Goal: Task Accomplishment & Management: Complete application form

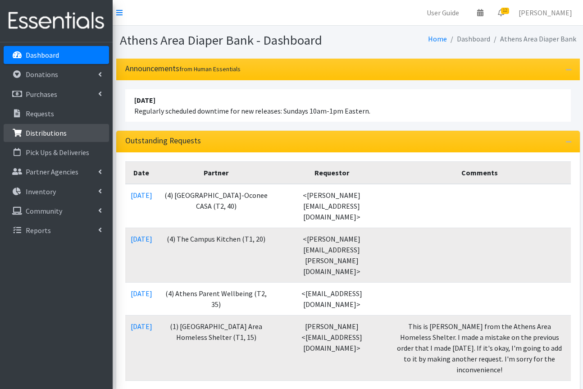
click at [36, 132] on p "Distributions" at bounding box center [46, 132] width 41 height 9
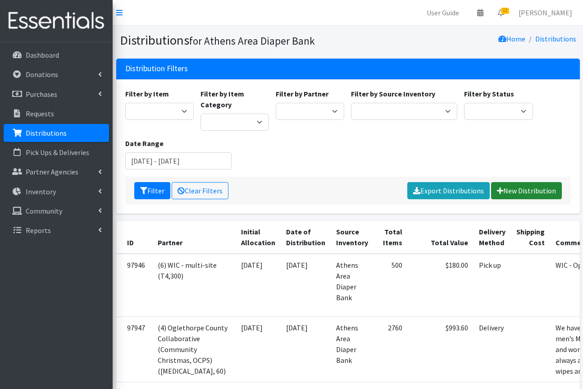
click at [511, 192] on link "New Distribution" at bounding box center [526, 190] width 71 height 17
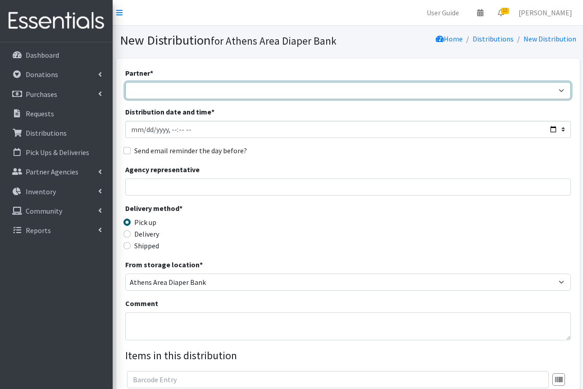
select select "3136"
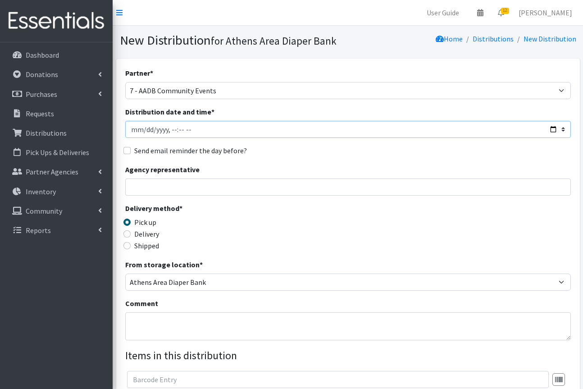
click at [144, 130] on input "Distribution date and time *" at bounding box center [347, 129] width 445 height 17
click at [180, 132] on input "Distribution date and time *" at bounding box center [347, 129] width 445 height 17
click at [167, 131] on input "Distribution date and time *" at bounding box center [347, 129] width 445 height 17
click at [178, 131] on input "Distribution date and time *" at bounding box center [347, 129] width 445 height 17
click at [188, 131] on input "Distribution date and time *" at bounding box center [347, 129] width 445 height 17
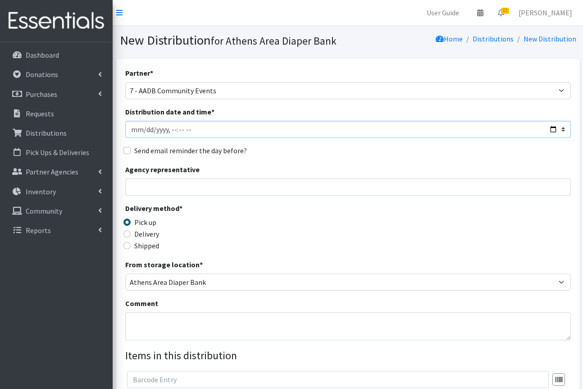
click at [188, 131] on input "Distribution date and time *" at bounding box center [347, 129] width 445 height 17
type input "[DATE]T10:30"
click at [216, 181] on input "Agency representative" at bounding box center [347, 186] width 445 height 17
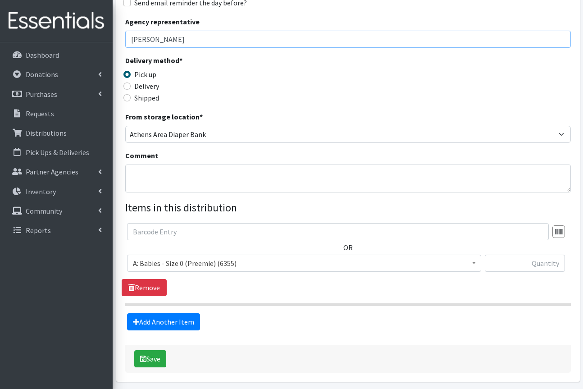
scroll to position [149, 0]
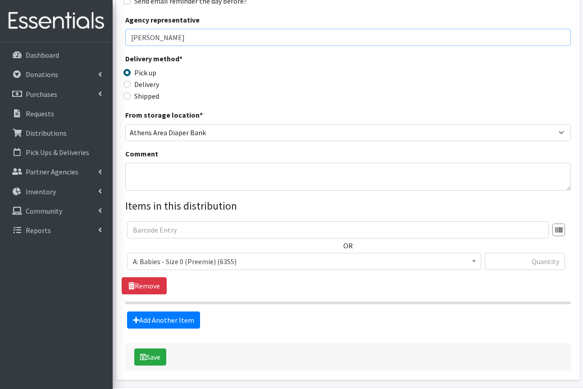
drag, startPoint x: 142, startPoint y: 36, endPoint x: 374, endPoint y: 37, distance: 232.3
click at [374, 37] on input "[PERSON_NAME]" at bounding box center [347, 37] width 445 height 17
type input "[PERSON_NAME]"
click at [216, 173] on textarea "Comment" at bounding box center [347, 177] width 445 height 28
type textarea "Great turnout, packed precisely the right amount."
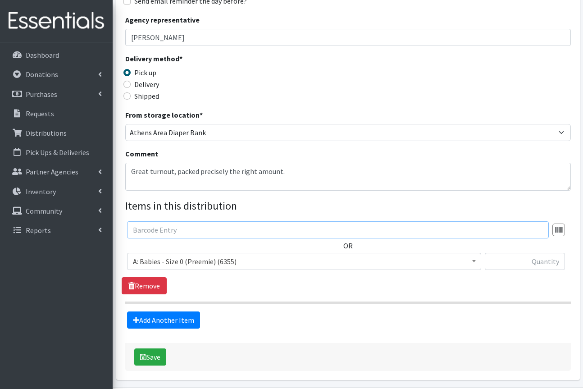
click at [176, 227] on input "text" at bounding box center [337, 229] width 421 height 17
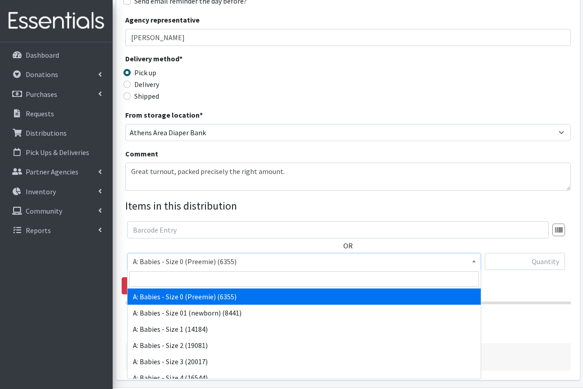
click at [217, 260] on span "A: Babies - Size 0 (Preemie) (6355)" at bounding box center [304, 261] width 342 height 13
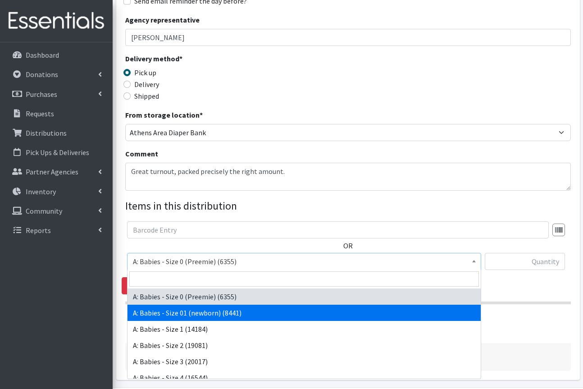
select select "5610"
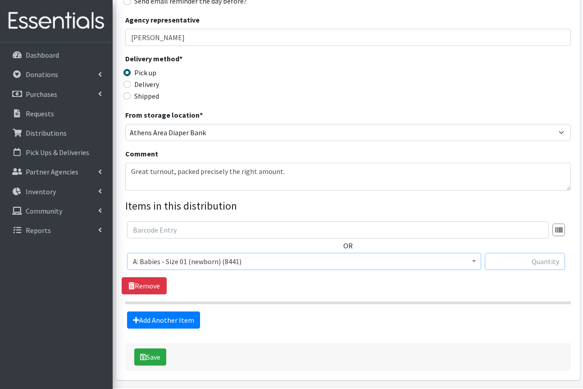
click at [529, 259] on input "text" at bounding box center [524, 261] width 80 height 17
type input "200"
click at [195, 313] on link "Add Another Item" at bounding box center [163, 319] width 73 height 17
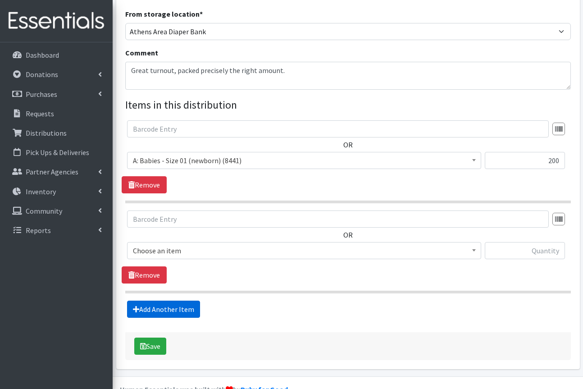
scroll to position [271, 0]
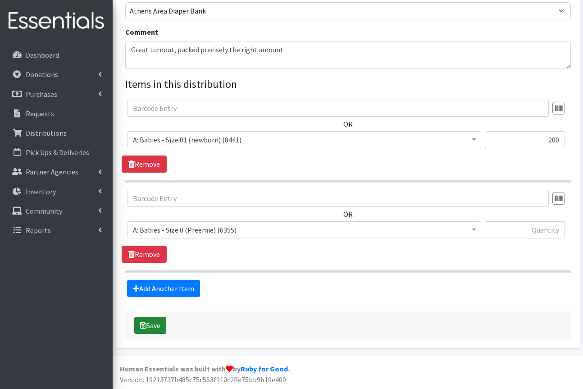
click at [152, 326] on button "Save" at bounding box center [150, 325] width 32 height 17
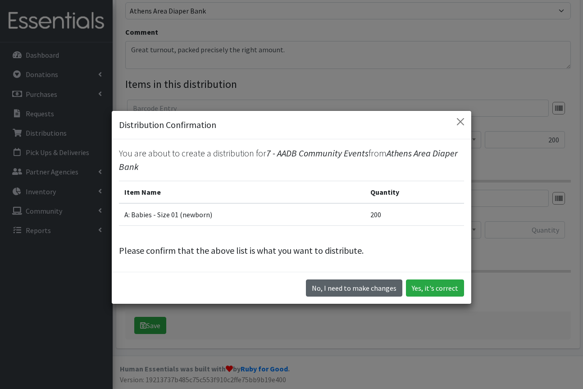
click at [340, 290] on button "No, I need to make changes" at bounding box center [354, 287] width 96 height 17
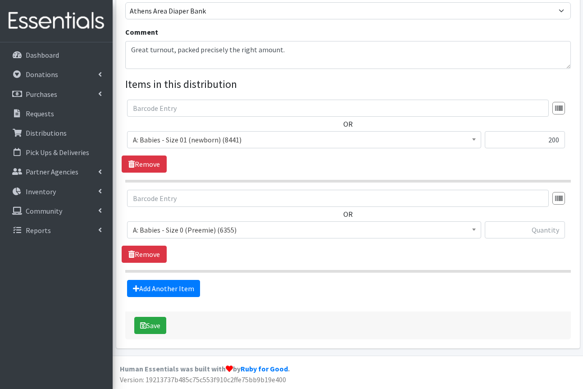
click at [151, 226] on span "A: Babies - Size 0 (Preemie) (6355)" at bounding box center [304, 229] width 342 height 13
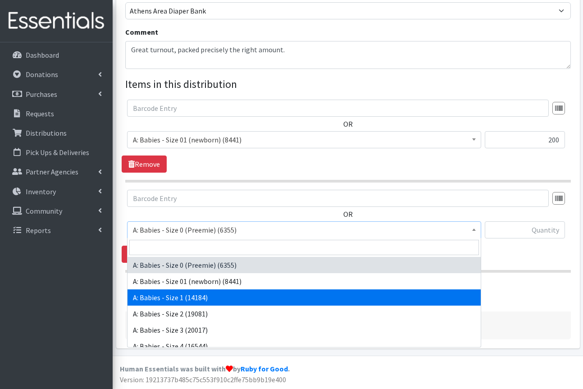
select select "5611"
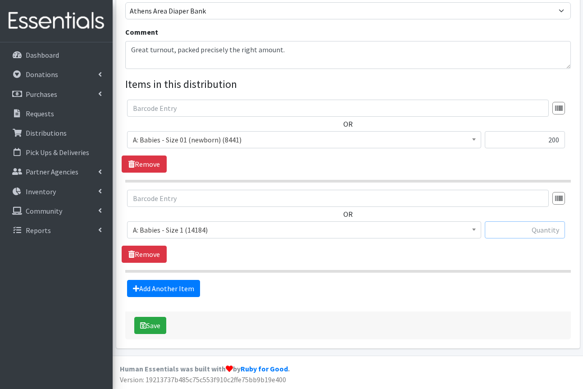
click at [549, 226] on input "text" at bounding box center [524, 229] width 80 height 17
type input "400"
click at [168, 288] on link "Add Another Item" at bounding box center [163, 288] width 73 height 17
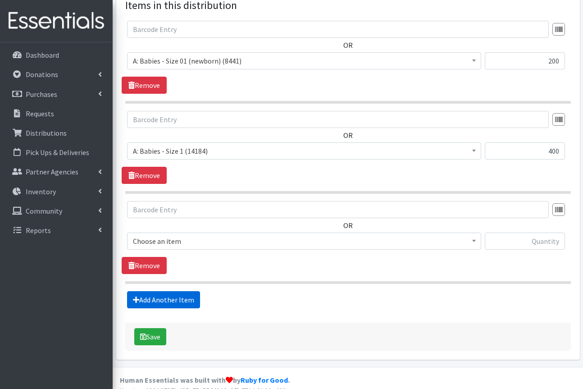
scroll to position [361, 0]
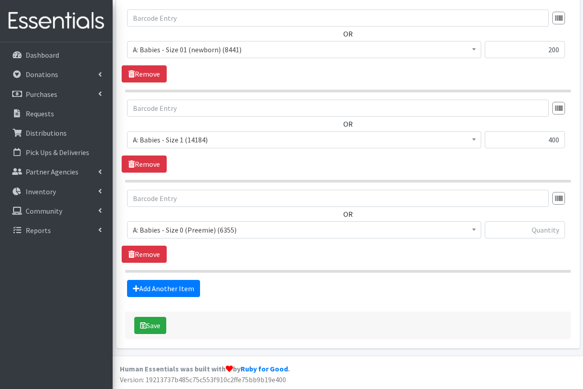
click at [181, 236] on span "A: Babies - Size 0 (Preemie) (6355)" at bounding box center [304, 229] width 354 height 17
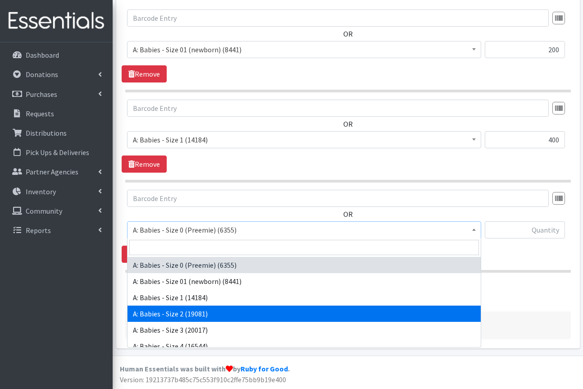
select select "5612"
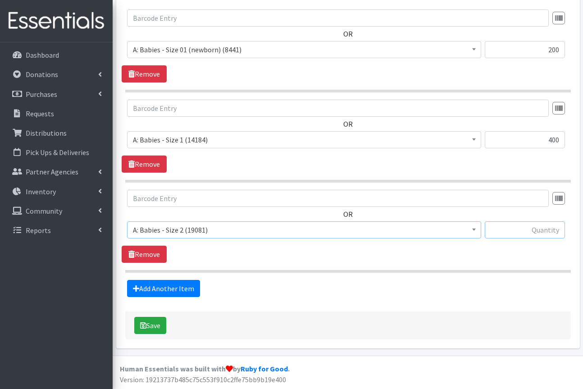
click at [539, 232] on input "text" at bounding box center [524, 229] width 80 height 17
type input "400"
click at [189, 290] on link "Add Another Item" at bounding box center [163, 288] width 73 height 17
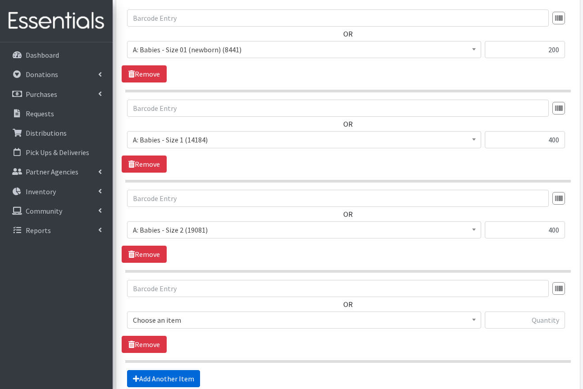
scroll to position [451, 0]
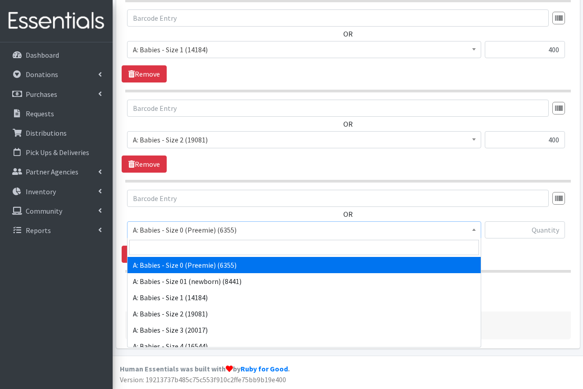
click at [188, 234] on span "A: Babies - Size 0 (Preemie) (6355)" at bounding box center [304, 229] width 342 height 13
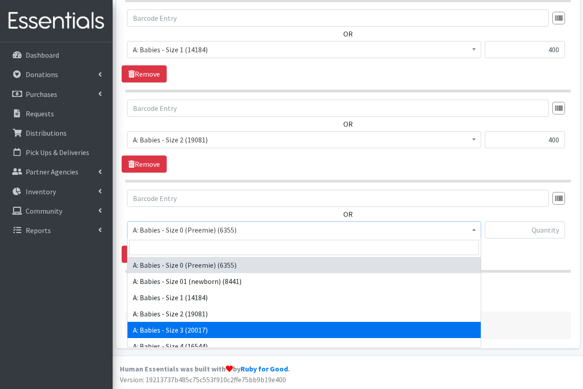
select select "5613"
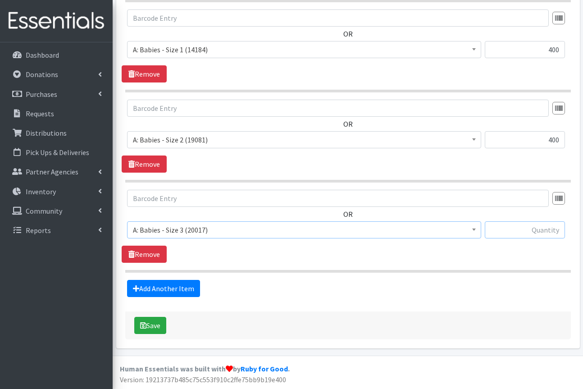
click at [504, 233] on input "text" at bounding box center [524, 229] width 80 height 17
type input "600"
click at [191, 288] on link "Add Another Item" at bounding box center [163, 288] width 73 height 17
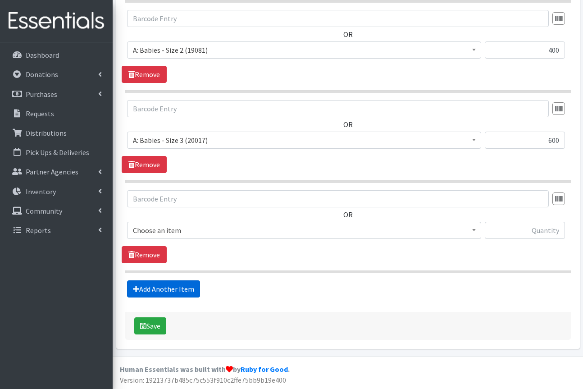
scroll to position [541, 0]
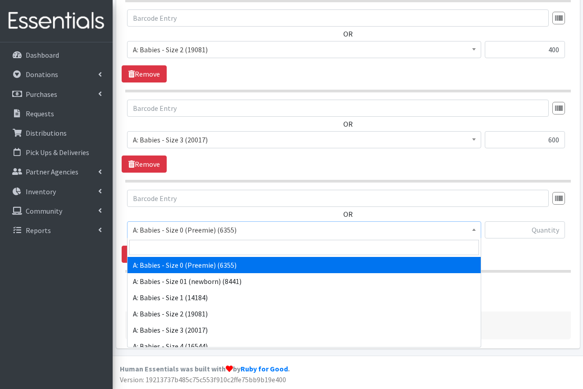
click at [204, 228] on span "A: Babies - Size 0 (Preemie) (6355)" at bounding box center [304, 229] width 342 height 13
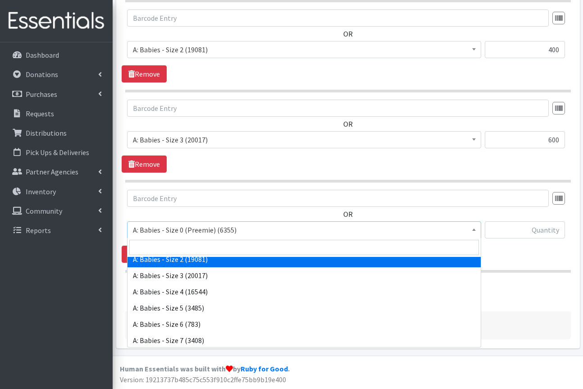
scroll to position [56, 0]
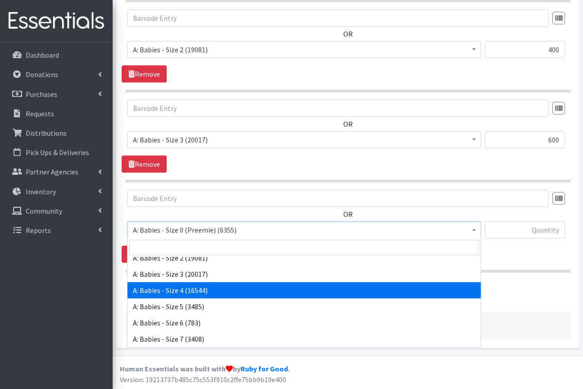
select select "5614"
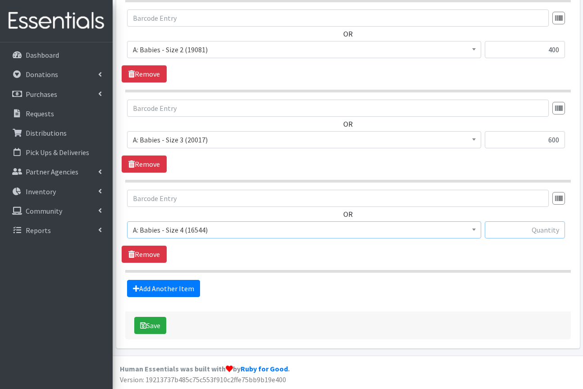
click at [522, 225] on input "text" at bounding box center [524, 229] width 80 height 17
type input "600"
click at [191, 289] on link "Add Another Item" at bounding box center [163, 288] width 73 height 17
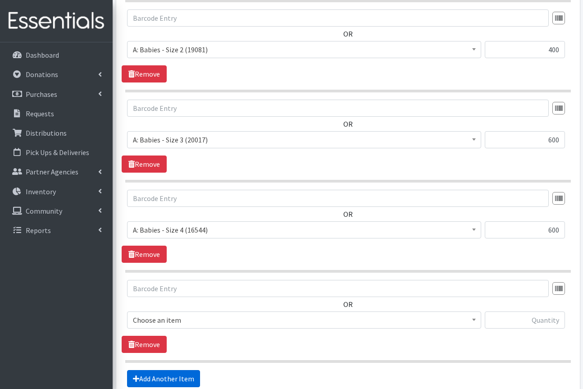
scroll to position [631, 0]
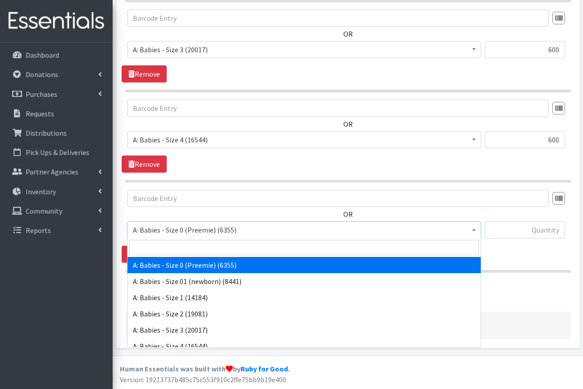
click at [329, 232] on span "A: Babies - Size 0 (Preemie) (6355)" at bounding box center [304, 229] width 342 height 13
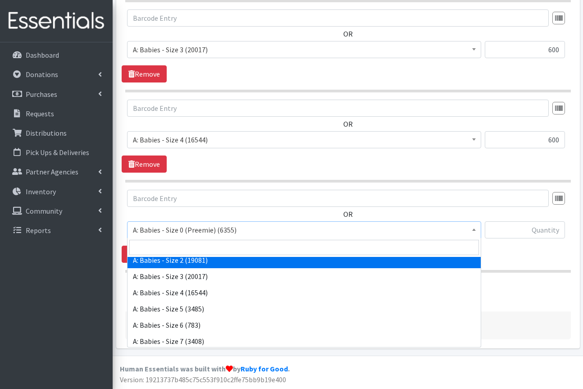
scroll to position [55, 0]
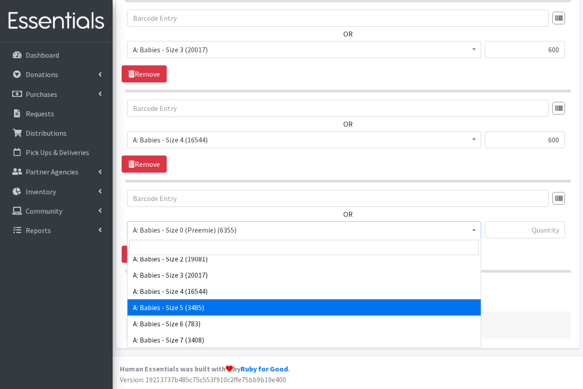
select select "5616"
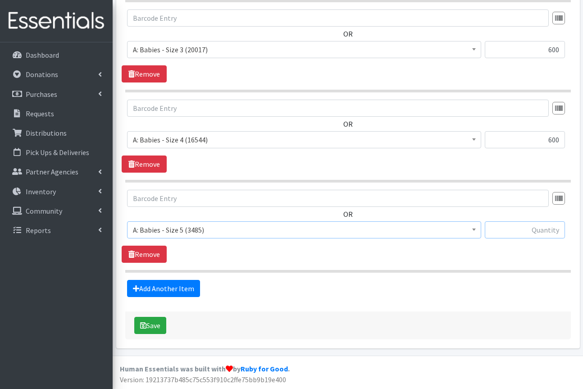
click at [529, 236] on input "text" at bounding box center [524, 229] width 80 height 17
type input "600"
click at [181, 289] on link "Add Another Item" at bounding box center [163, 288] width 73 height 17
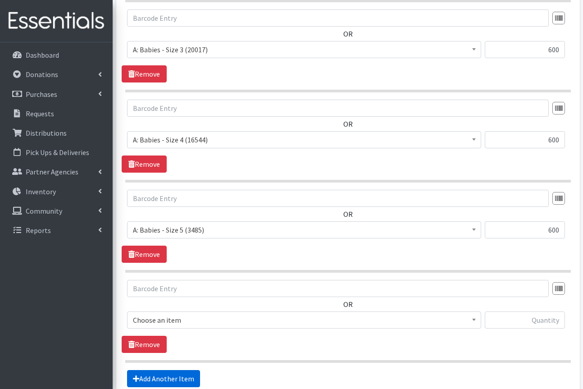
scroll to position [721, 0]
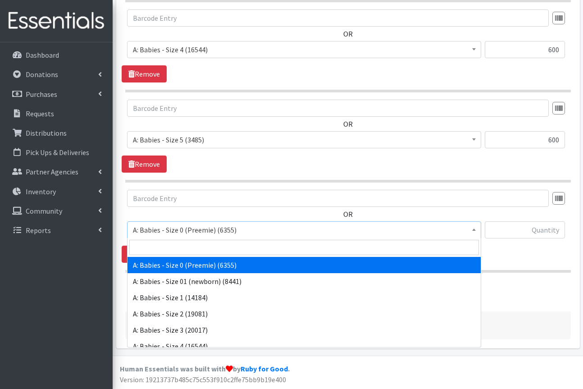
click at [252, 231] on span "A: Babies - Size 0 (Preemie) (6355)" at bounding box center [304, 229] width 342 height 13
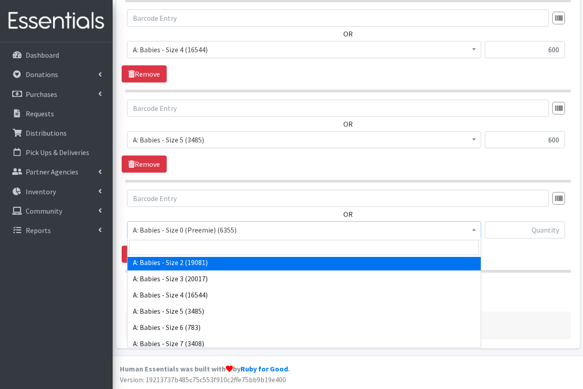
scroll to position [52, 0]
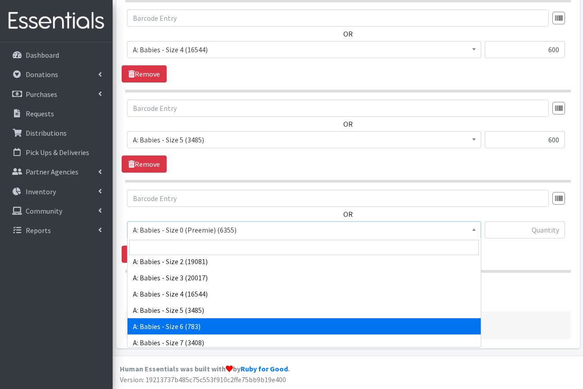
select select "5617"
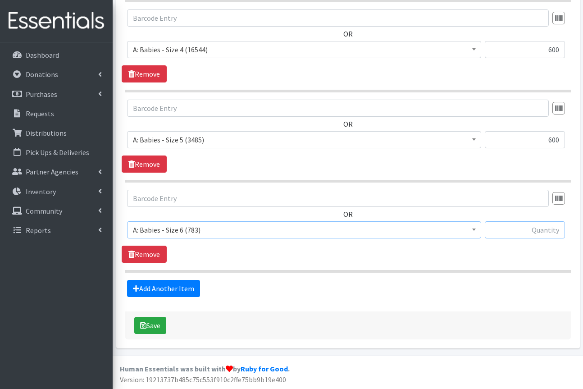
click at [535, 229] on input "text" at bounding box center [524, 229] width 80 height 17
type input "200"
click at [170, 285] on link "Add Another Item" at bounding box center [163, 288] width 73 height 17
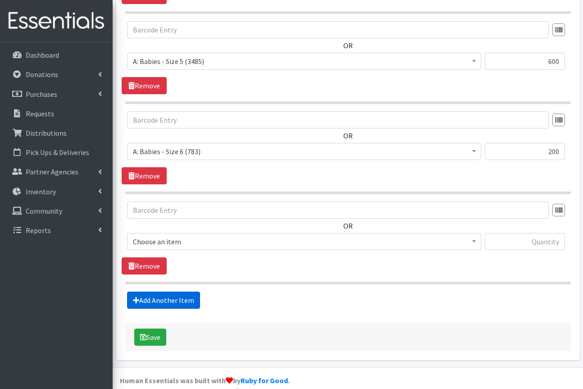
scroll to position [811, 0]
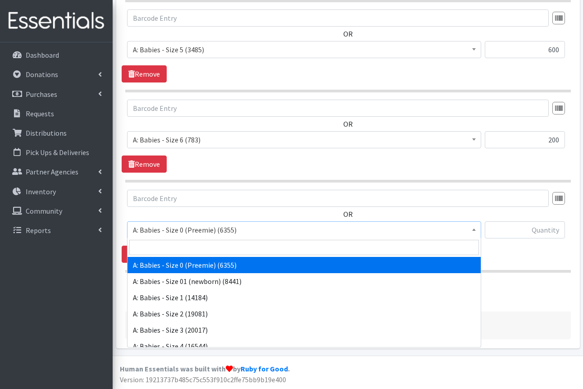
click at [265, 235] on span "A: Babies - Size 0 (Preemie) (6355)" at bounding box center [304, 229] width 342 height 13
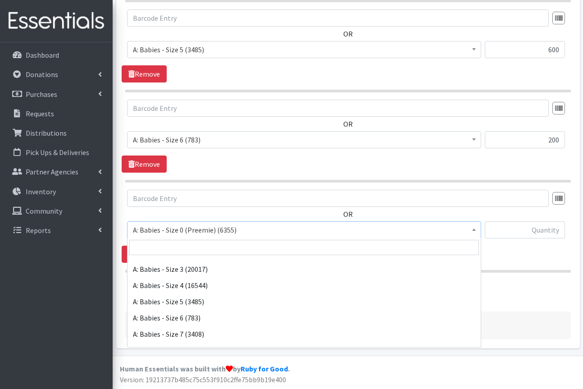
scroll to position [66, 0]
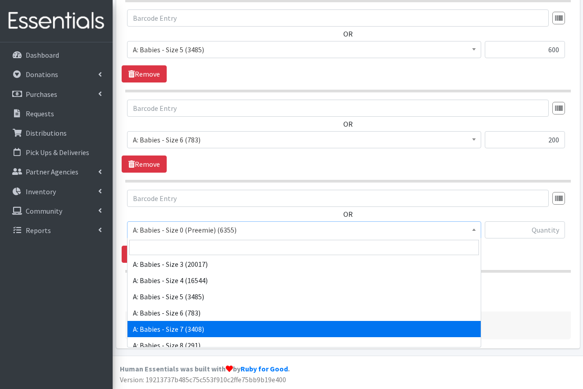
select select "8888"
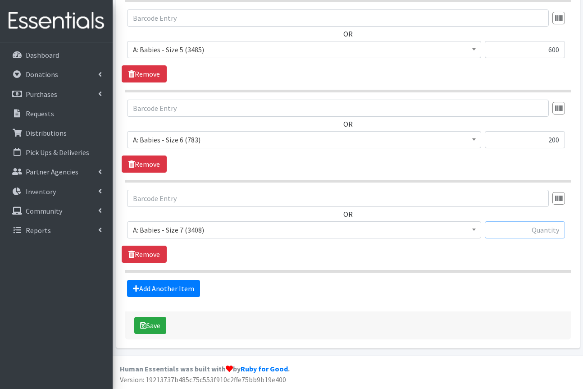
click at [512, 233] on input "text" at bounding box center [524, 229] width 80 height 17
type input "200"
click at [178, 290] on link "Add Another Item" at bounding box center [163, 288] width 73 height 17
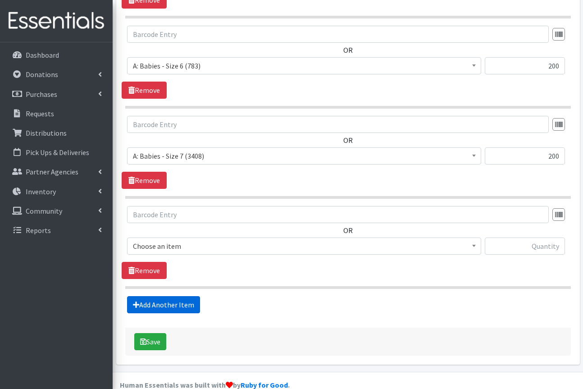
scroll to position [901, 0]
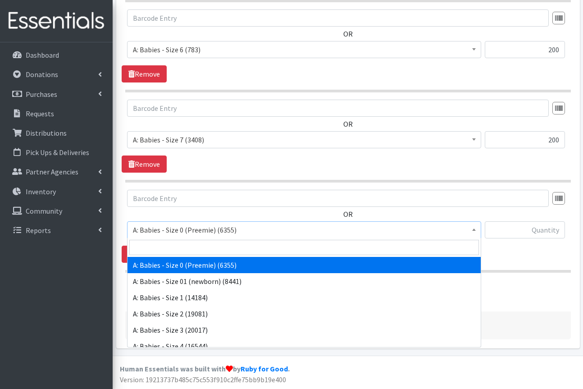
click at [247, 230] on span "A: Babies - Size 0 (Preemie) (6355)" at bounding box center [304, 229] width 342 height 13
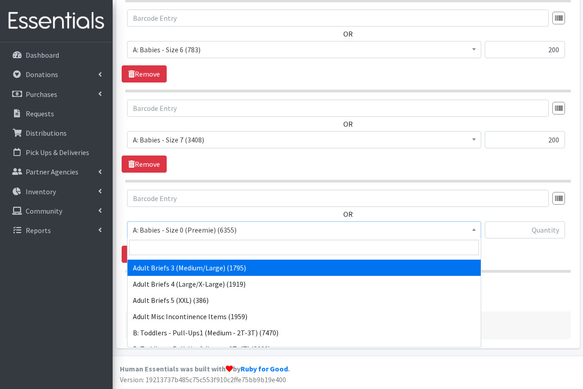
scroll to position [206, 0]
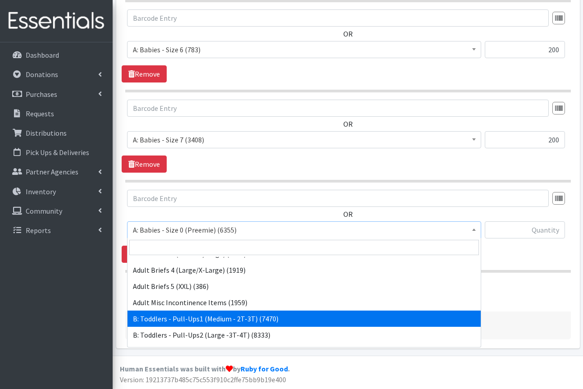
select select "5597"
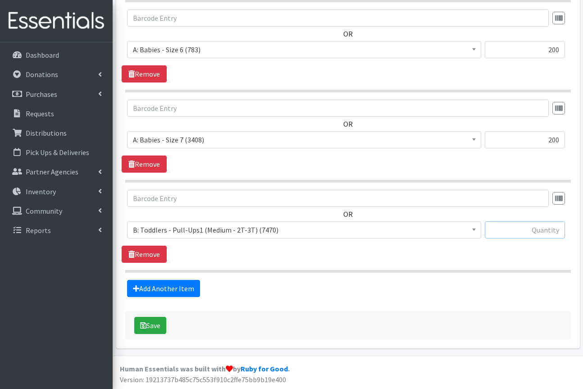
click at [520, 228] on input "text" at bounding box center [524, 229] width 80 height 17
type input "50"
click at [301, 258] on div "OR A: Babies - Size 0 (Preemie) (6355) A: Babies - Size 01 (newborn) (8441) A: …" at bounding box center [348, 226] width 452 height 73
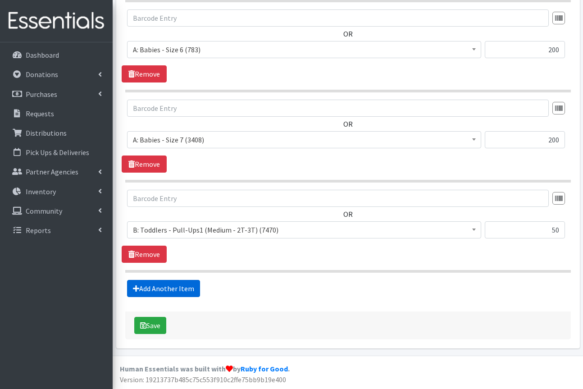
click at [156, 286] on link "Add Another Item" at bounding box center [163, 288] width 73 height 17
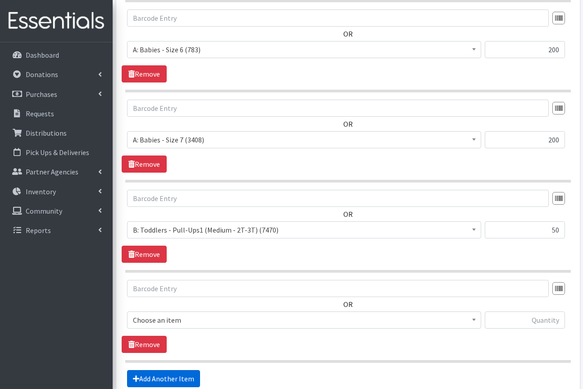
scroll to position [991, 0]
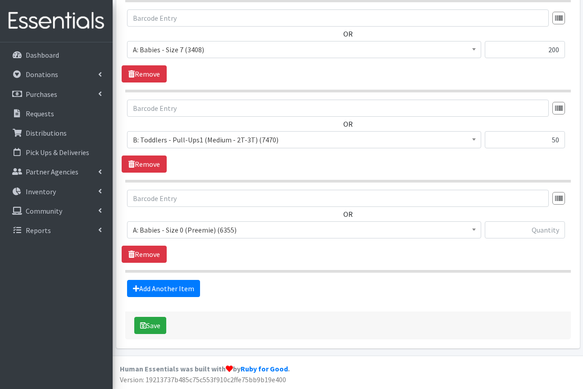
click at [201, 225] on span "A: Babies - Size 0 (Preemie) (6355)" at bounding box center [304, 229] width 342 height 13
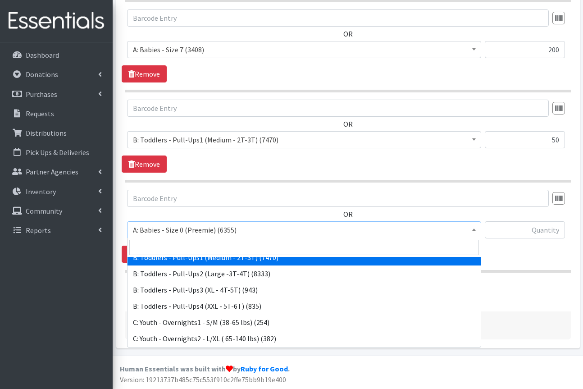
scroll to position [268, 0]
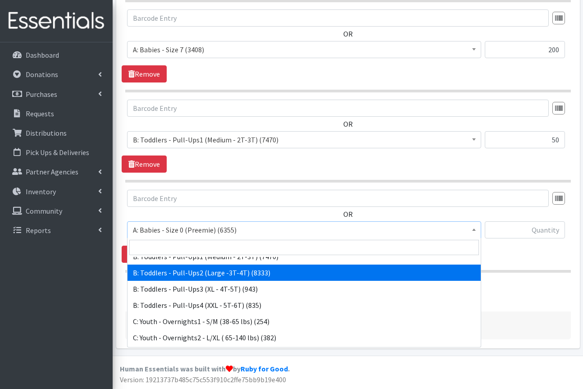
select select "5598"
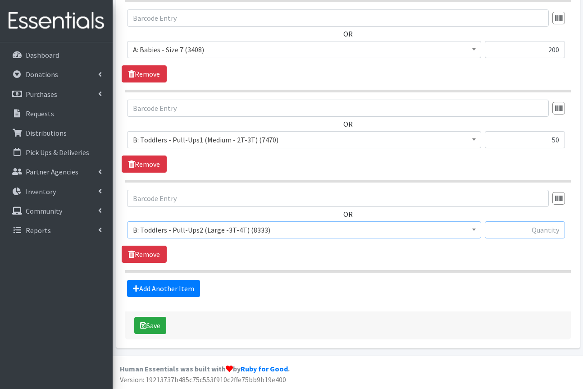
click at [521, 231] on input "text" at bounding box center [524, 229] width 80 height 17
type input "50"
click at [187, 292] on link "Add Another Item" at bounding box center [163, 288] width 73 height 17
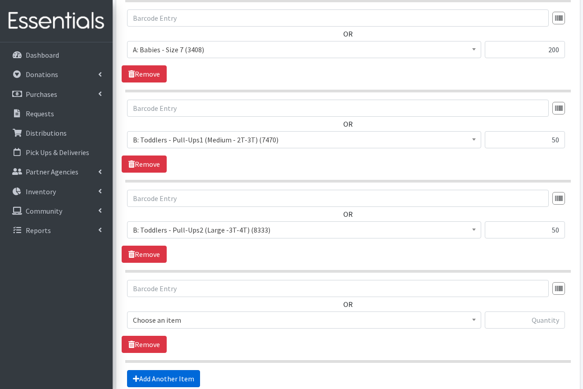
scroll to position [1081, 0]
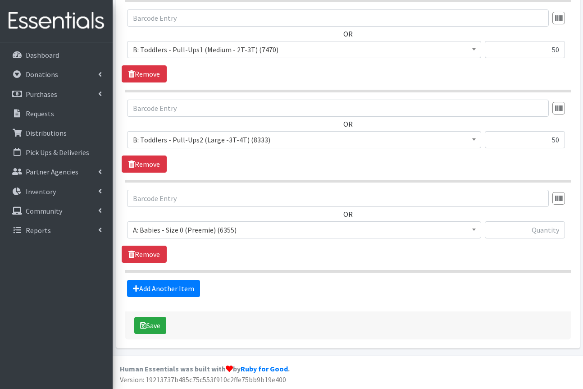
click at [202, 226] on span "A: Babies - Size 0 (Preemie) (6355)" at bounding box center [304, 229] width 342 height 13
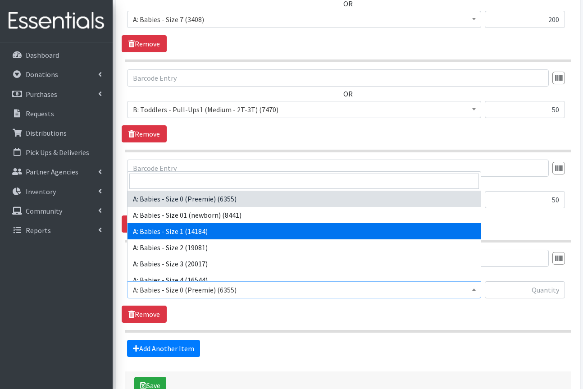
scroll to position [1026, 0]
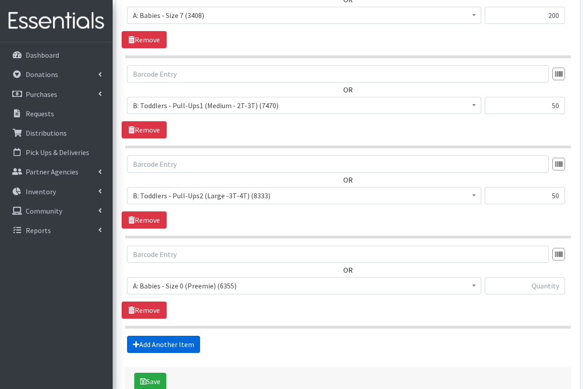
click at [194, 342] on link "Add Another Item" at bounding box center [163, 343] width 73 height 17
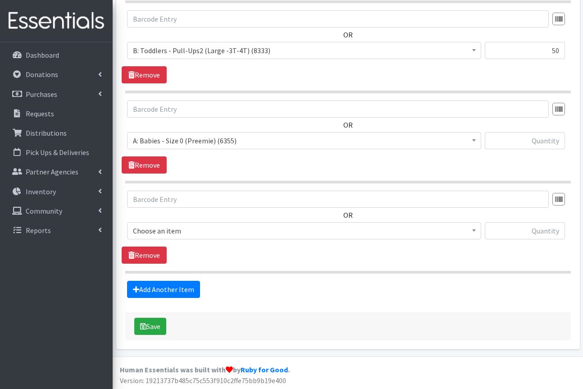
scroll to position [1172, 0]
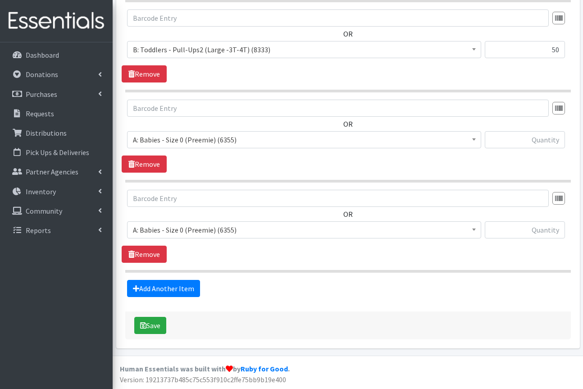
click at [269, 233] on span "A: Babies - Size 0 (Preemie) (6355)" at bounding box center [304, 229] width 342 height 13
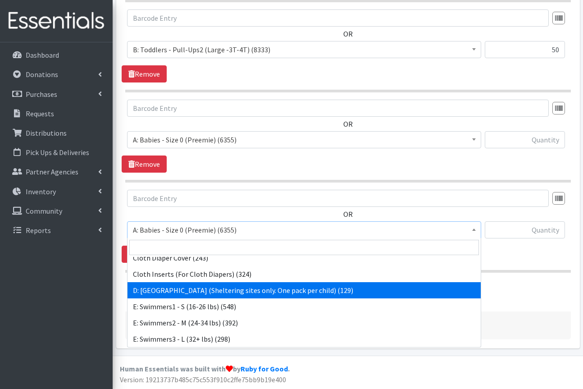
select select "5604"
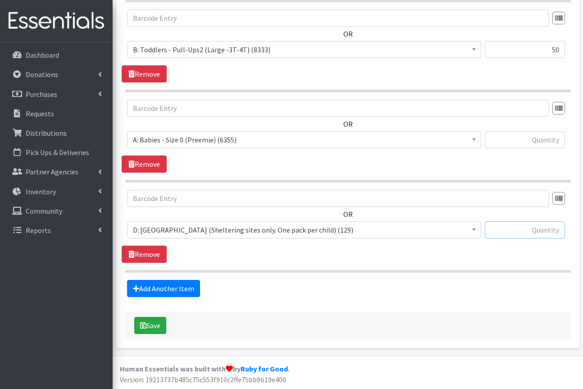
click at [509, 227] on input "text" at bounding box center [524, 229] width 80 height 17
click at [151, 169] on link "Remove" at bounding box center [144, 163] width 45 height 17
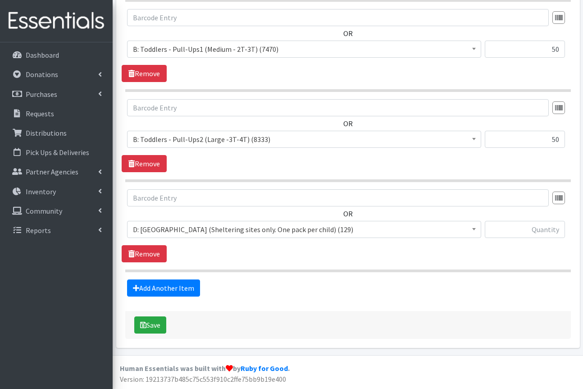
scroll to position [1081, 0]
click at [533, 231] on input "text" at bounding box center [524, 229] width 80 height 17
type input "24"
click at [147, 327] on button "Save" at bounding box center [150, 325] width 32 height 17
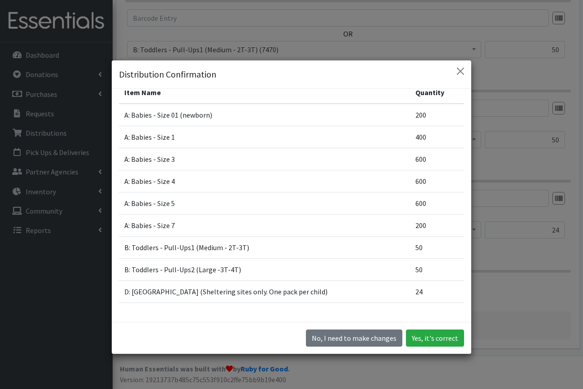
scroll to position [0, 0]
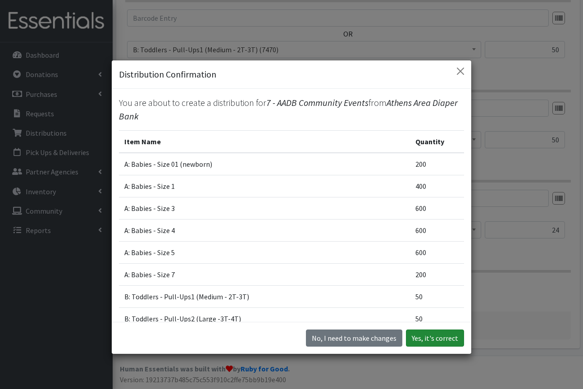
click at [434, 344] on button "Yes, it's correct" at bounding box center [435, 337] width 58 height 17
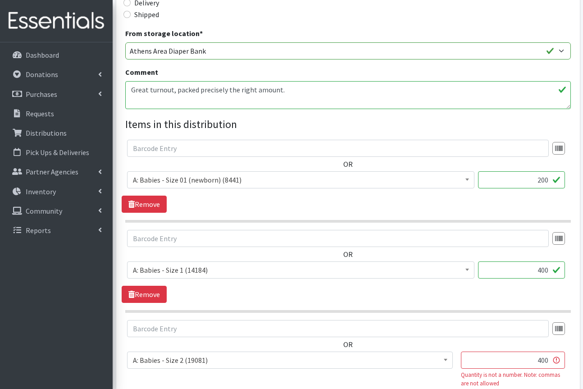
scroll to position [308, 0]
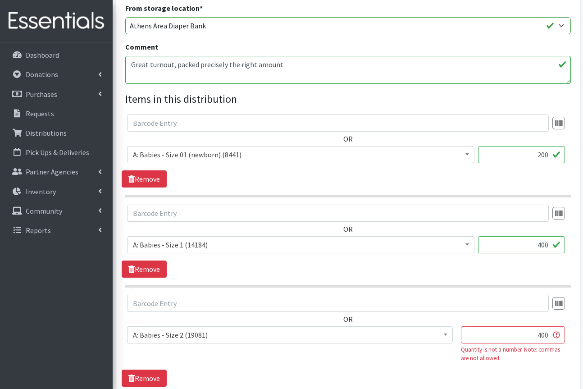
drag, startPoint x: 550, startPoint y: 337, endPoint x: 406, endPoint y: 320, distance: 145.0
click at [406, 320] on div "OR A: Babies - Size 0 (Preemie) (6355) A: Babies - Size 01 (newborn) (8441) A: …" at bounding box center [348, 331] width 452 height 75
type input "400"
click at [296, 306] on input "text" at bounding box center [337, 302] width 421 height 17
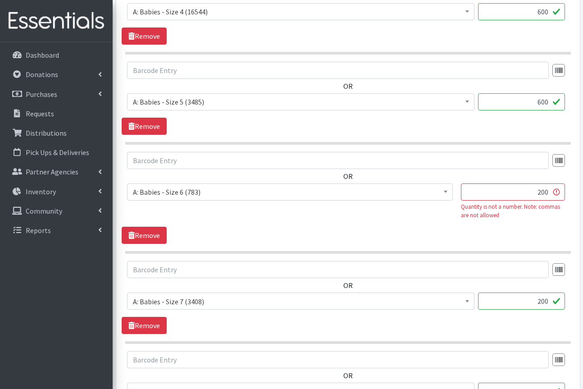
scroll to position [831, 0]
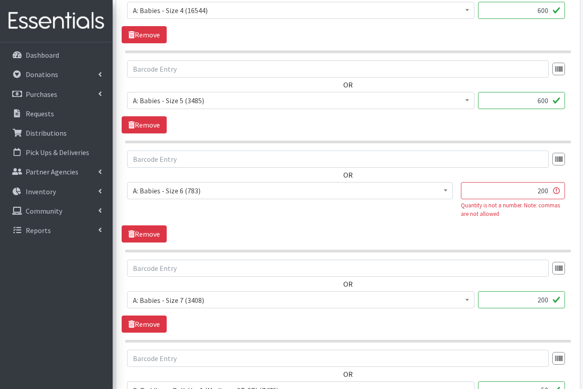
drag, startPoint x: 539, startPoint y: 191, endPoint x: 453, endPoint y: 191, distance: 85.5
click at [453, 191] on div "A: Babies - Size 0 (Preemie) (6355) A: Babies - Size 01 (newborn) (8441) A: Bab…" at bounding box center [347, 203] width 441 height 43
type input "200"
click at [315, 240] on div "OR A: Babies - Size 0 (Preemie) (6355) A: Babies - Size 01 (newborn) (8441) A: …" at bounding box center [348, 196] width 452 height 92
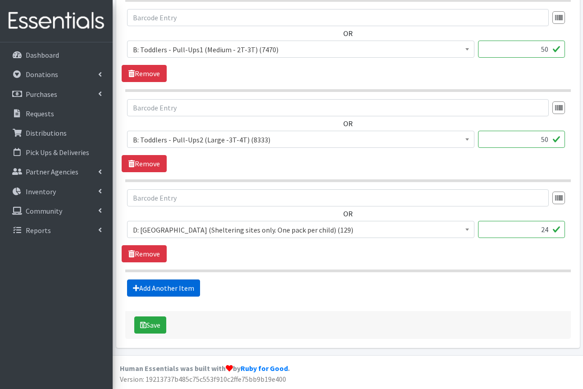
scroll to position [1174, 0]
click at [143, 322] on icon "submit" at bounding box center [143, 324] width 6 height 7
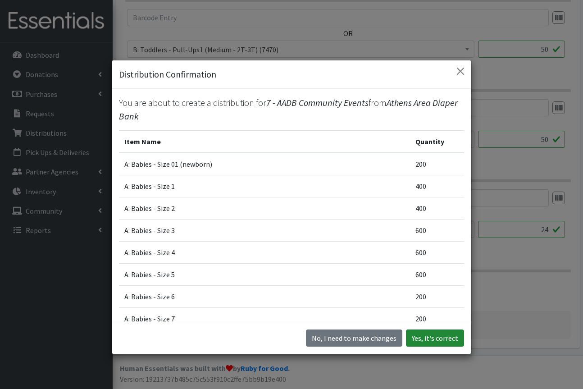
click at [435, 337] on button "Yes, it's correct" at bounding box center [435, 337] width 58 height 17
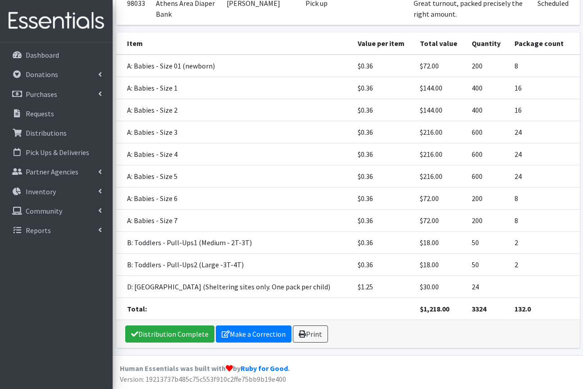
scroll to position [195, 0]
click at [434, 337] on div "Distribution Complete Make a Correction Print" at bounding box center [347, 334] width 463 height 28
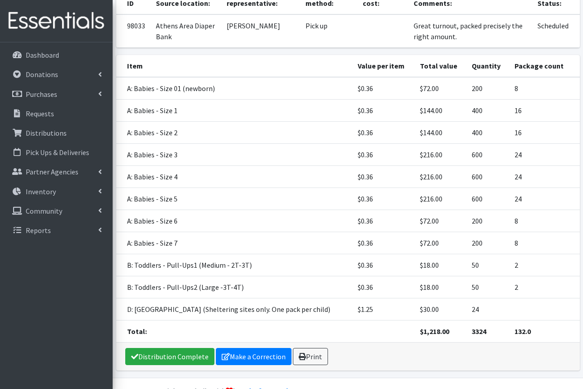
scroll to position [193, 0]
